Goal: Task Accomplishment & Management: Manage account settings

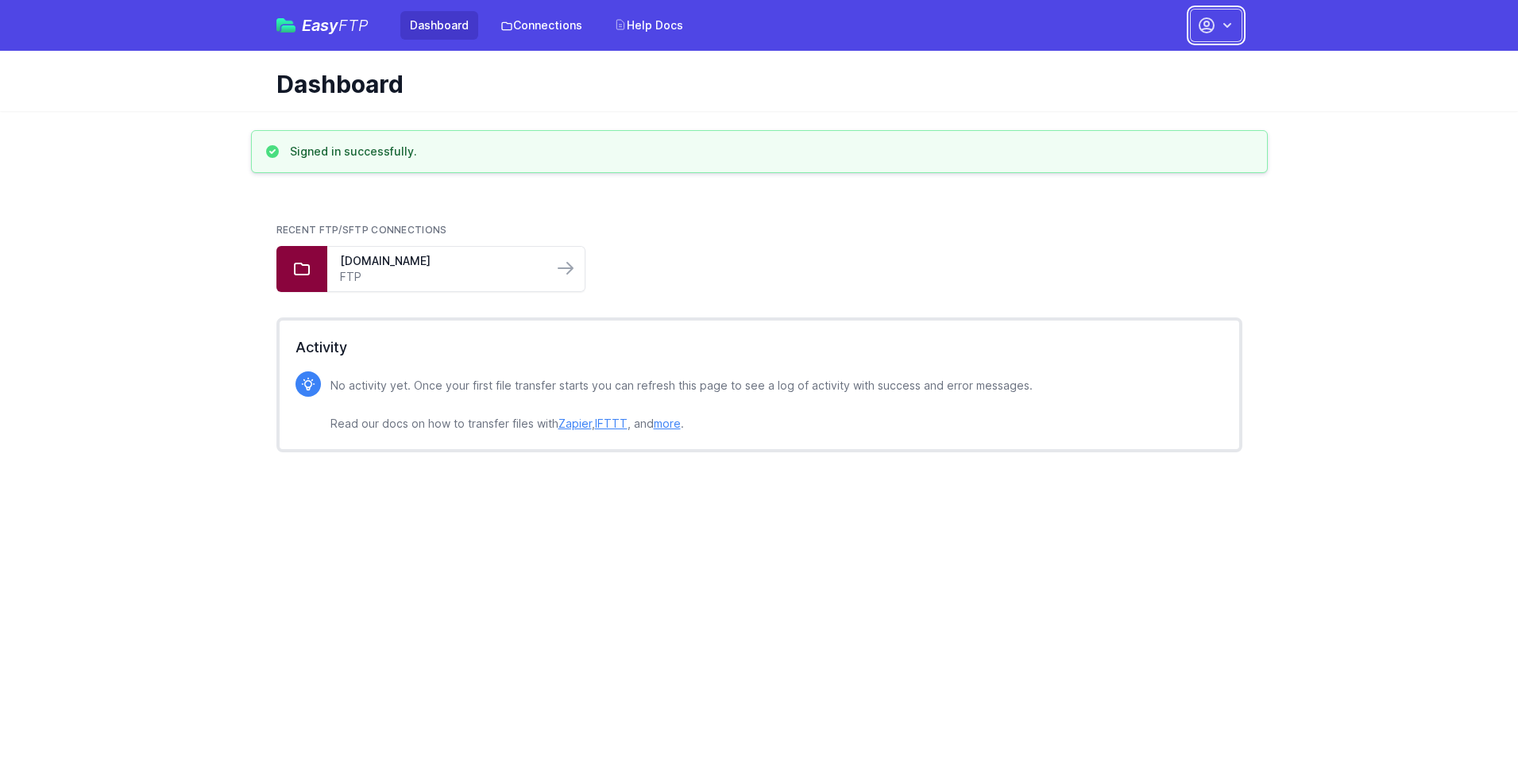
click at [1216, 25] on button "button" at bounding box center [1216, 24] width 53 height 33
click at [1166, 66] on link "Account Settings" at bounding box center [1166, 66] width 153 height 28
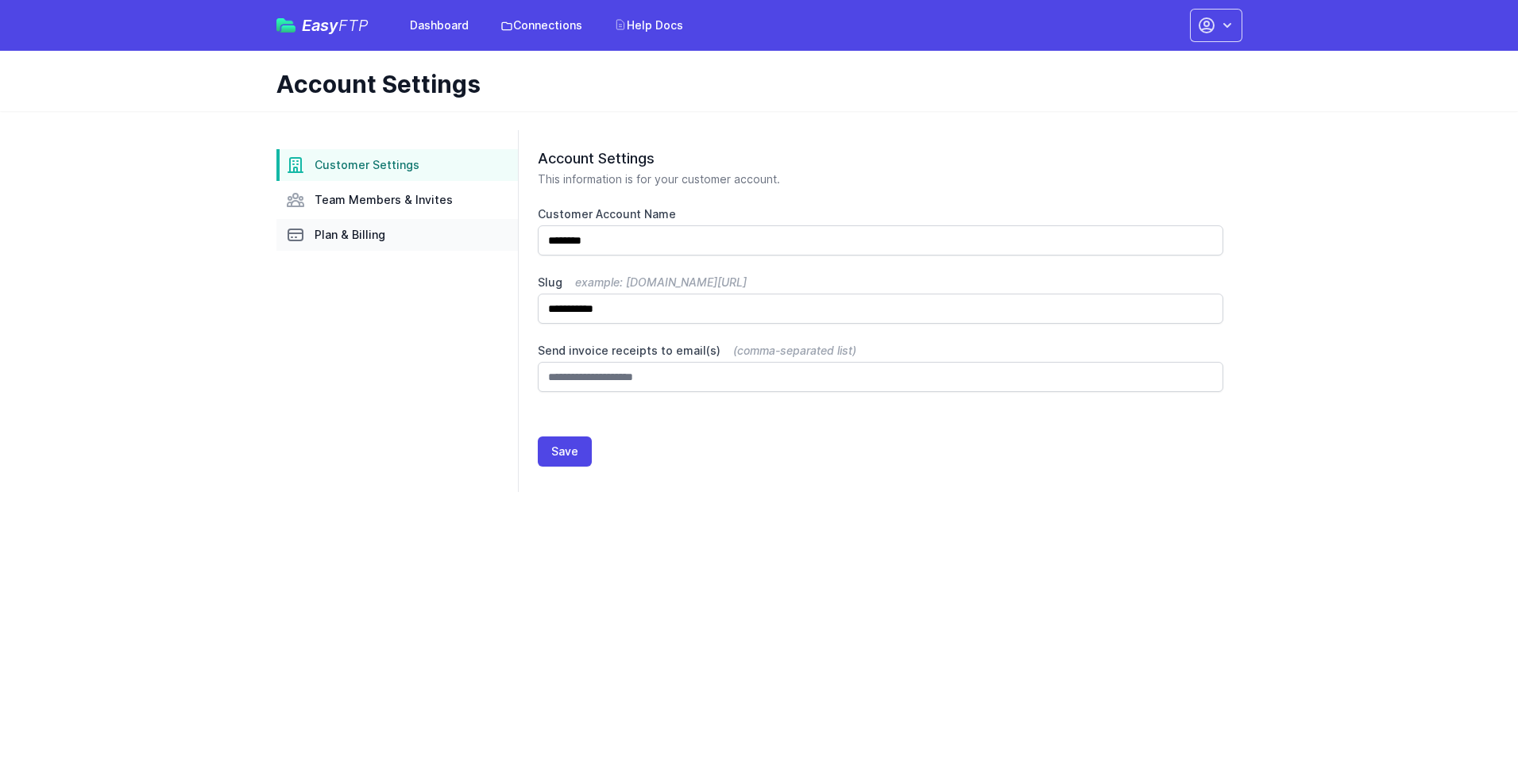
click at [397, 235] on link "Plan & Billing" at bounding box center [397, 235] width 241 height 32
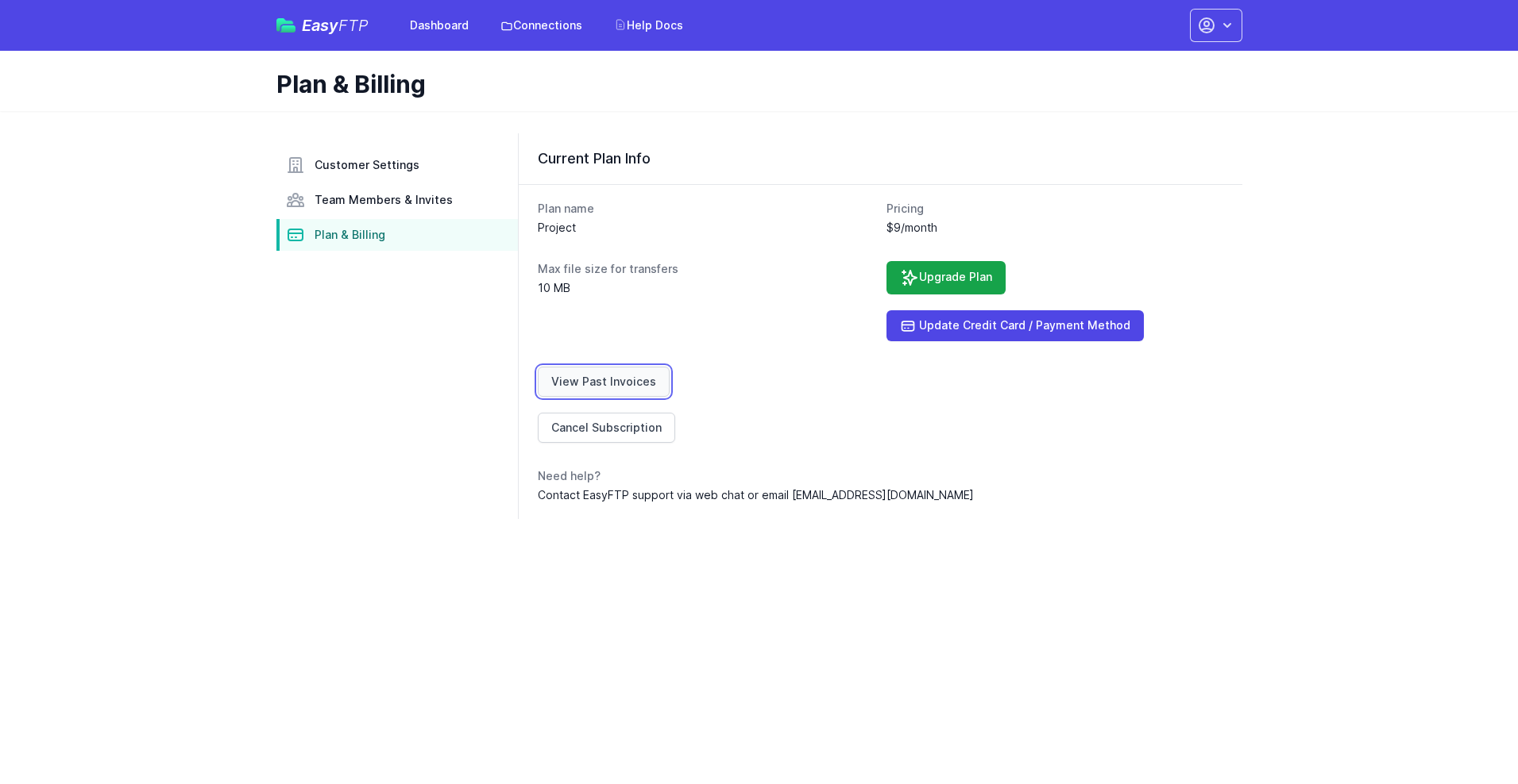
click at [601, 382] on link "View Past Invoices" at bounding box center [603, 382] width 132 height 30
